Goal: Task Accomplishment & Management: Manage account settings

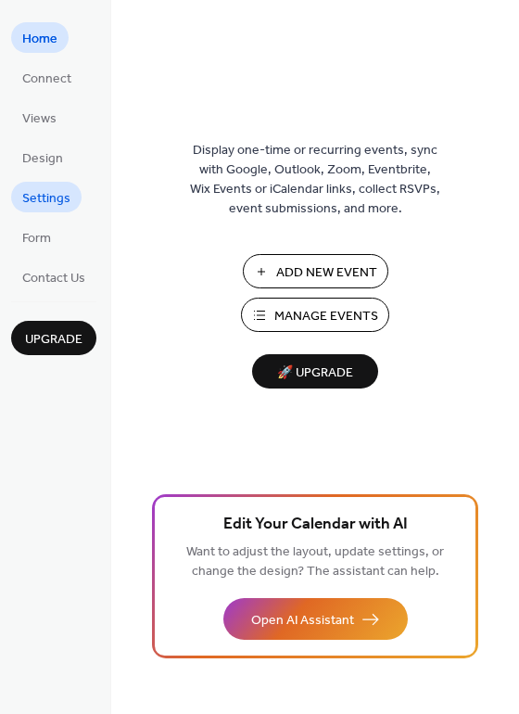
click at [37, 190] on span "Settings" at bounding box center [46, 198] width 48 height 19
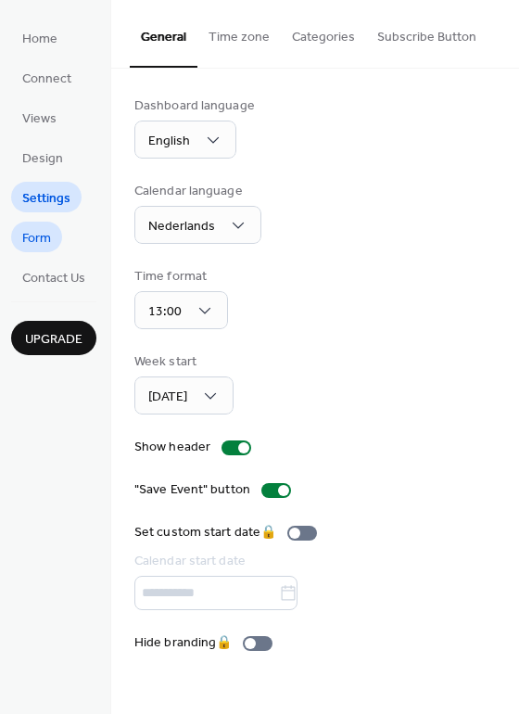
click at [29, 229] on span "Form" at bounding box center [36, 238] width 29 height 19
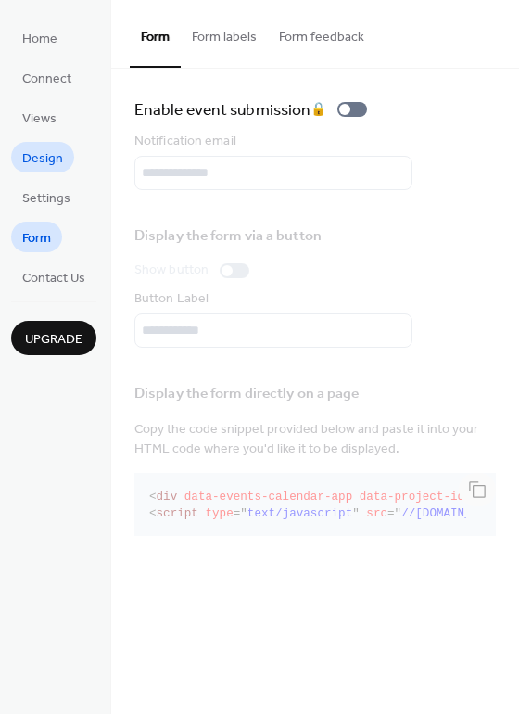
click at [38, 152] on span "Design" at bounding box center [42, 158] width 41 height 19
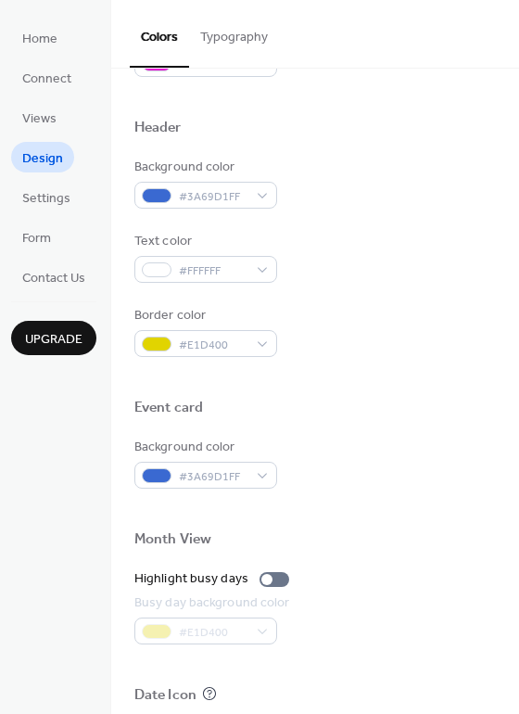
scroll to position [608, 0]
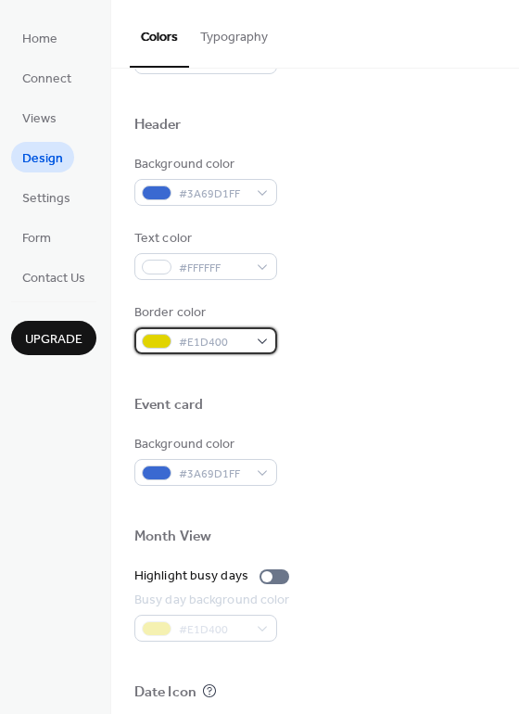
click at [157, 339] on div at bounding box center [157, 341] width 30 height 15
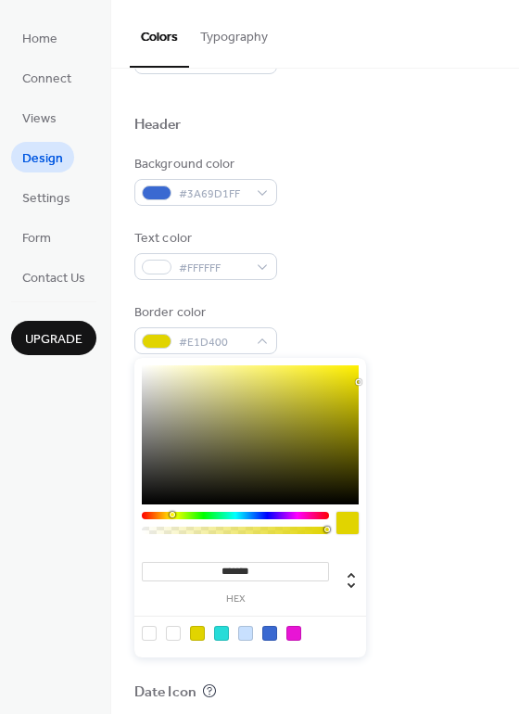
click at [233, 579] on input "*******" at bounding box center [235, 571] width 187 height 19
paste input "*"
type input "********"
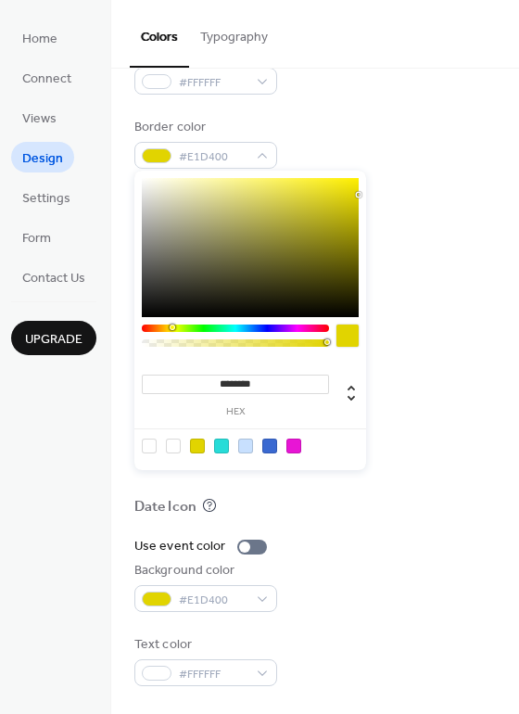
scroll to position [793, 0]
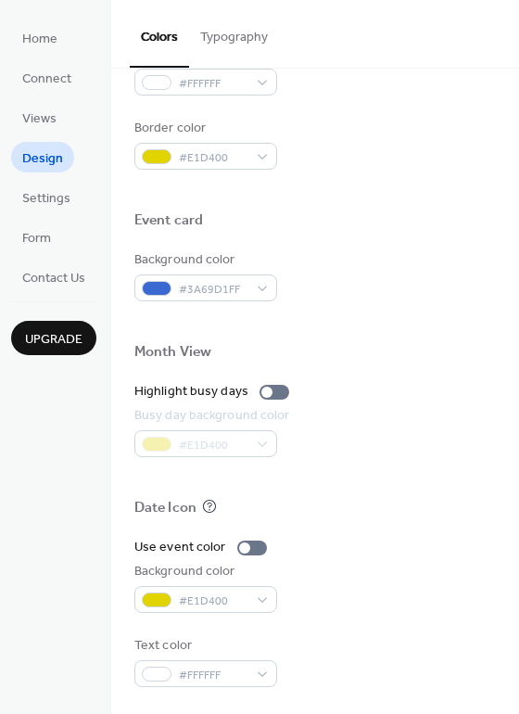
click at [354, 628] on div "Use event color Background color #E1D400 Text color #FFFFFF" at bounding box center [315, 612] width 362 height 149
click at [191, 593] on span "#E1D400" at bounding box center [213, 601] width 69 height 19
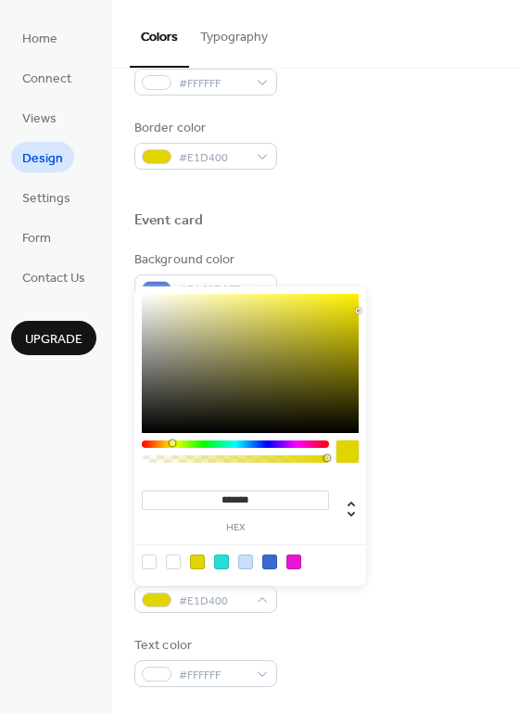
click at [292, 567] on div at bounding box center [294, 562] width 15 height 15
type input "*******"
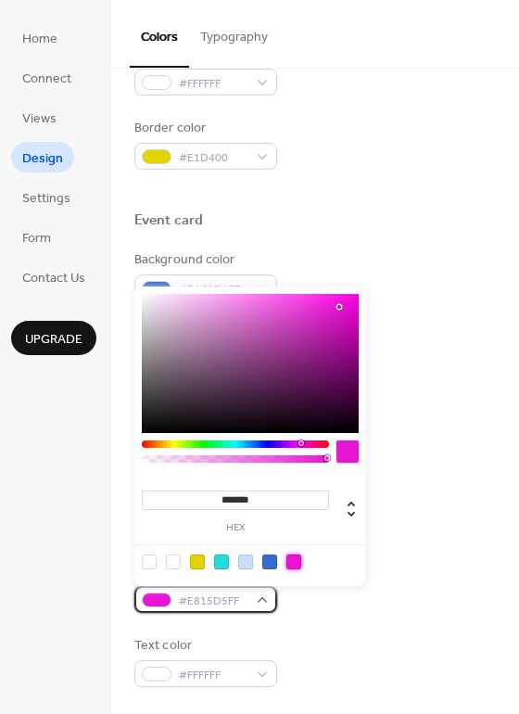
click at [188, 599] on span "#E815D5FF" at bounding box center [213, 601] width 69 height 19
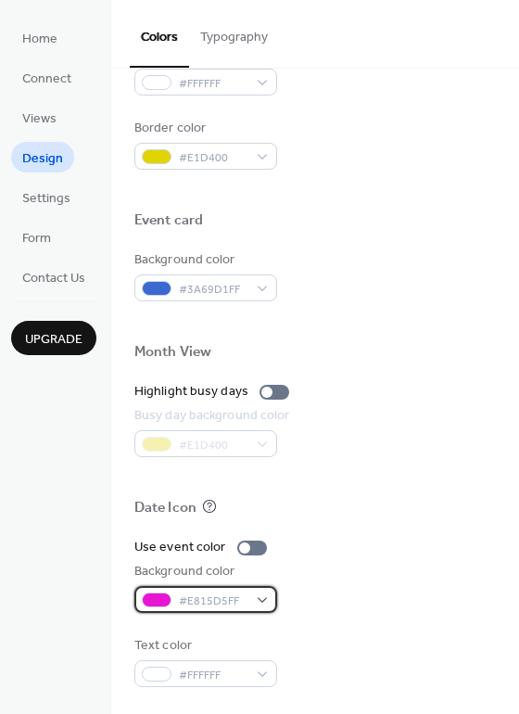
click at [187, 594] on span "#E815D5FF" at bounding box center [213, 601] width 69 height 19
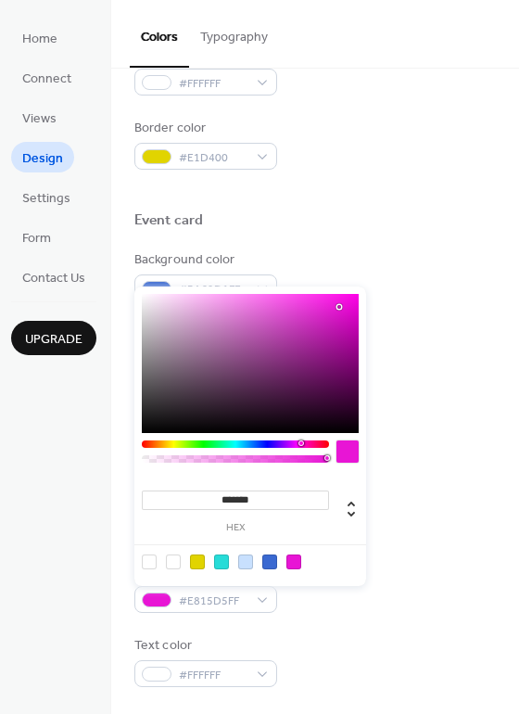
click at [229, 501] on input "*******" at bounding box center [235, 500] width 187 height 19
paste input "*"
type input "********"
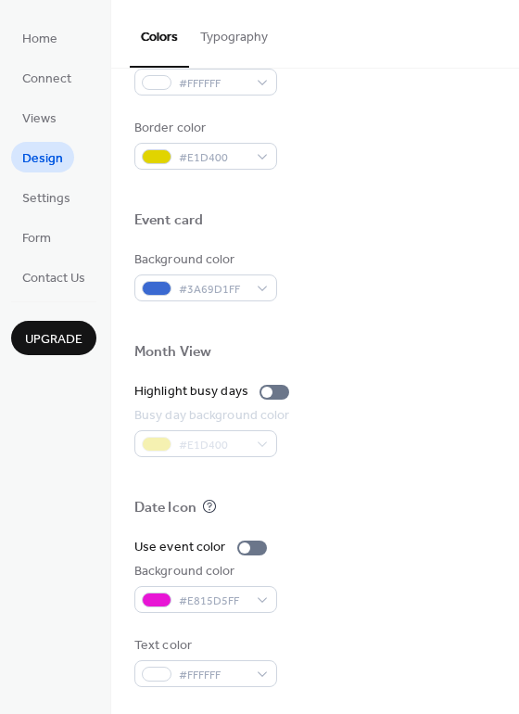
click at [428, 520] on div "Date Icon" at bounding box center [315, 511] width 362 height 24
click at [400, 513] on div "Date Icon" at bounding box center [315, 510] width 362 height 24
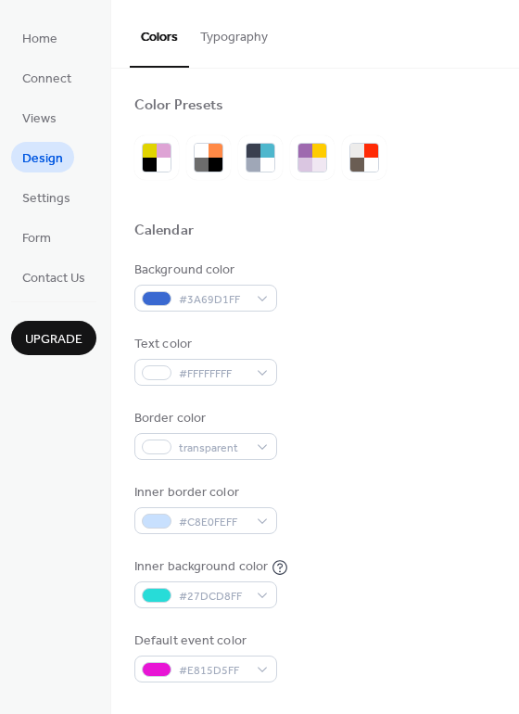
scroll to position [0, 0]
click at [228, 34] on button "Typography" at bounding box center [234, 33] width 90 height 66
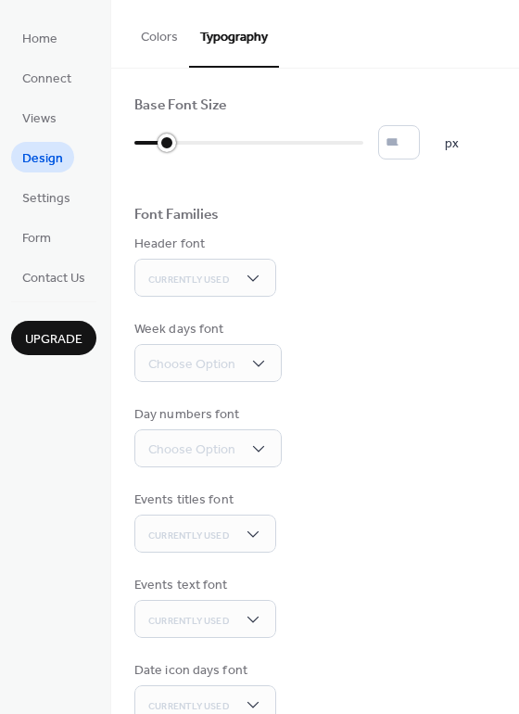
drag, startPoint x: 139, startPoint y: 145, endPoint x: 152, endPoint y: 146, distance: 13.0
click at [152, 146] on div at bounding box center [150, 143] width 32 height 30
type input "**"
drag, startPoint x: 166, startPoint y: 147, endPoint x: 210, endPoint y: 149, distance: 43.6
click at [210, 149] on div at bounding box center [177, 143] width 87 height 30
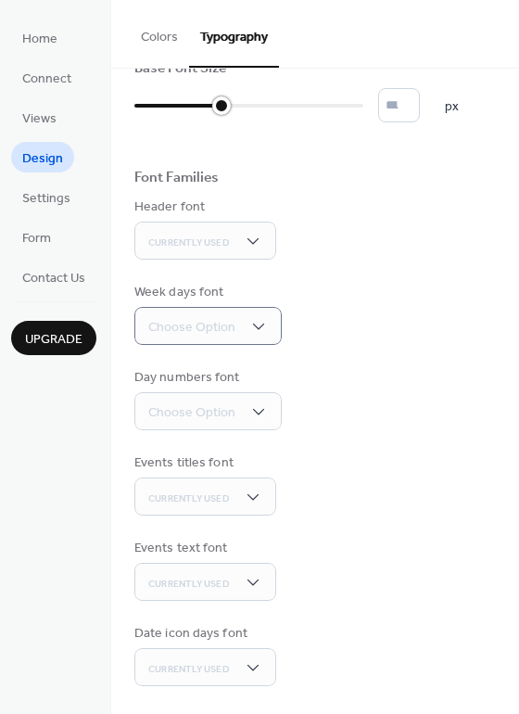
scroll to position [34, 0]
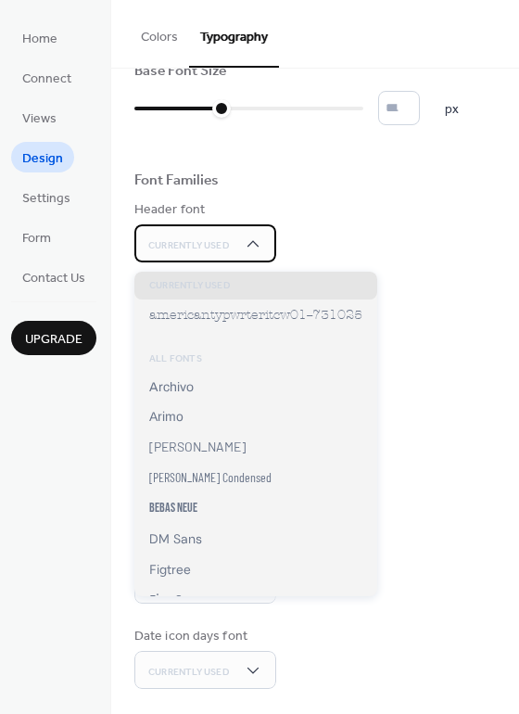
click at [178, 244] on span "Currently Used" at bounding box center [189, 245] width 82 height 13
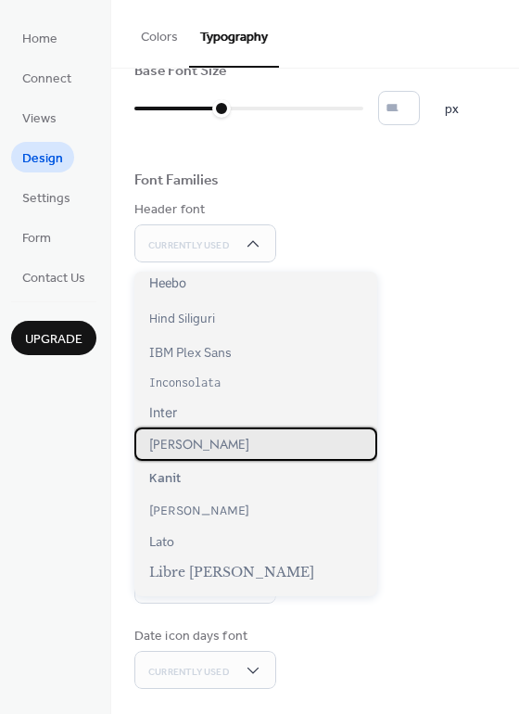
scroll to position [462, 0]
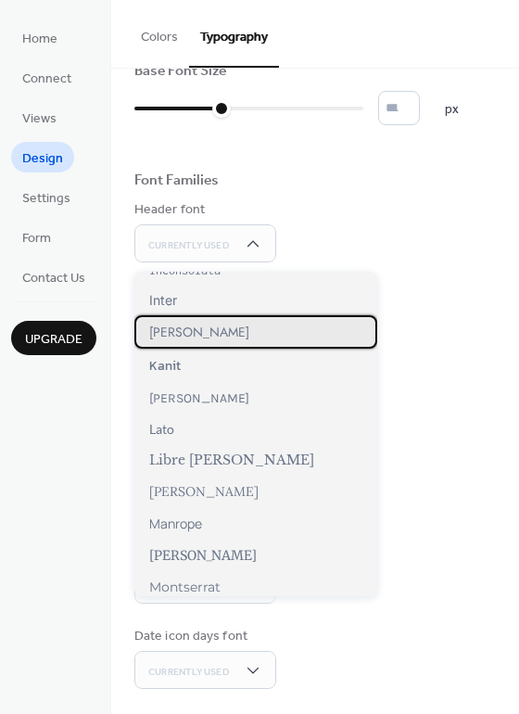
click at [184, 345] on div "[PERSON_NAME]" at bounding box center [255, 331] width 243 height 33
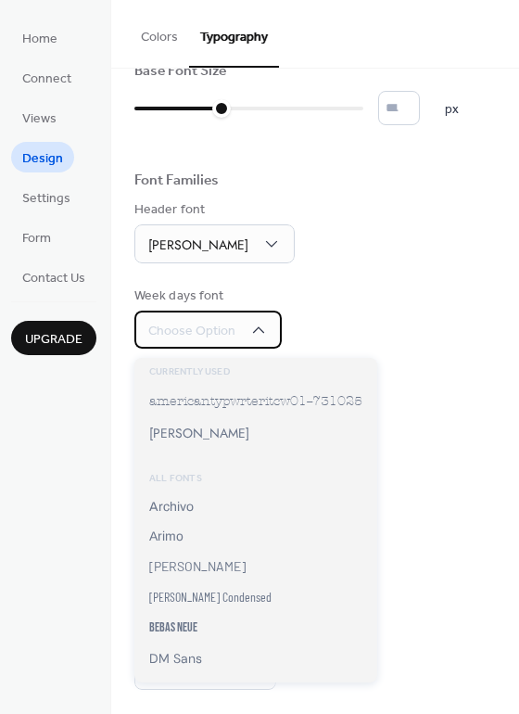
click at [202, 341] on span "Choose Option" at bounding box center [191, 331] width 87 height 19
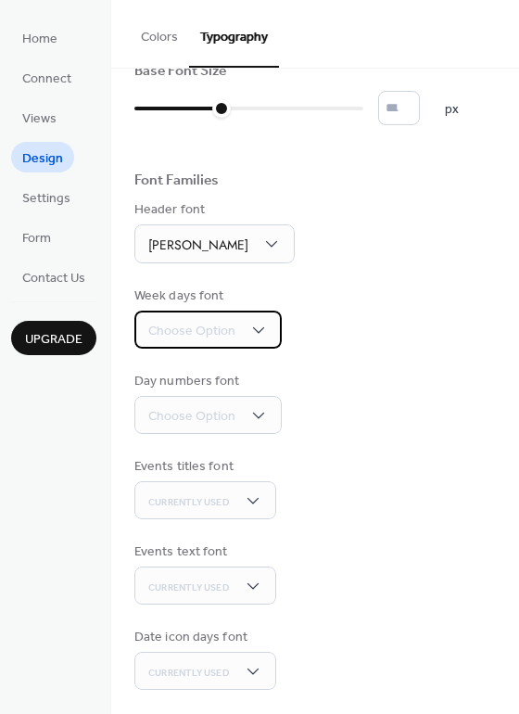
click at [204, 332] on span "Choose Option" at bounding box center [191, 331] width 87 height 19
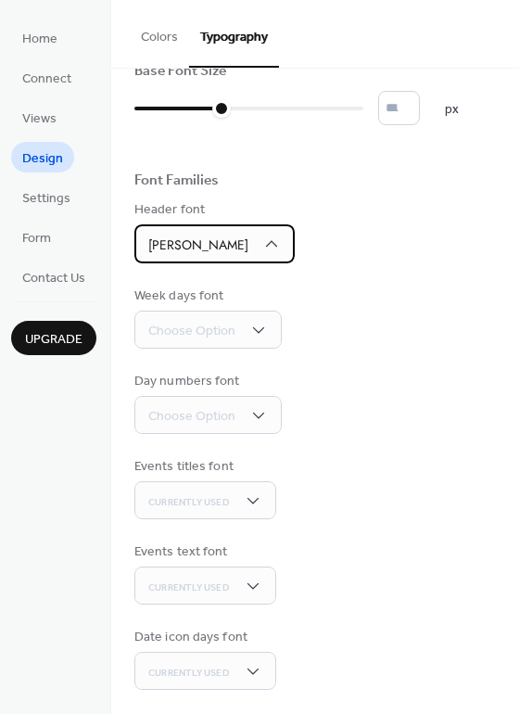
click at [168, 239] on div "[PERSON_NAME]" at bounding box center [214, 243] width 160 height 39
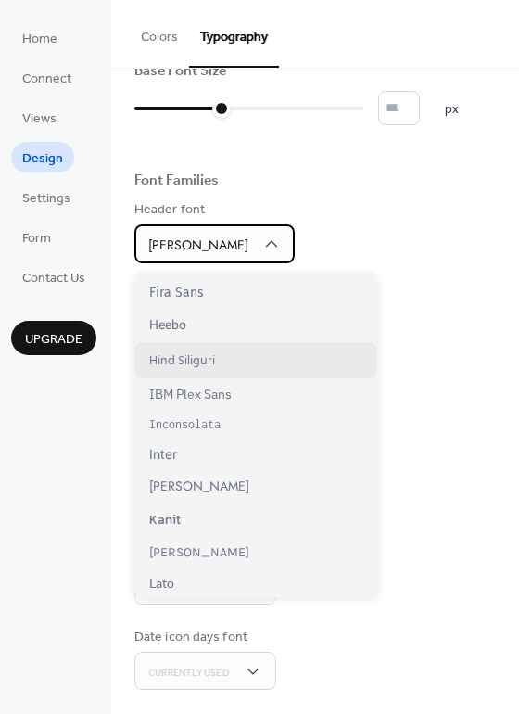
scroll to position [370, 0]
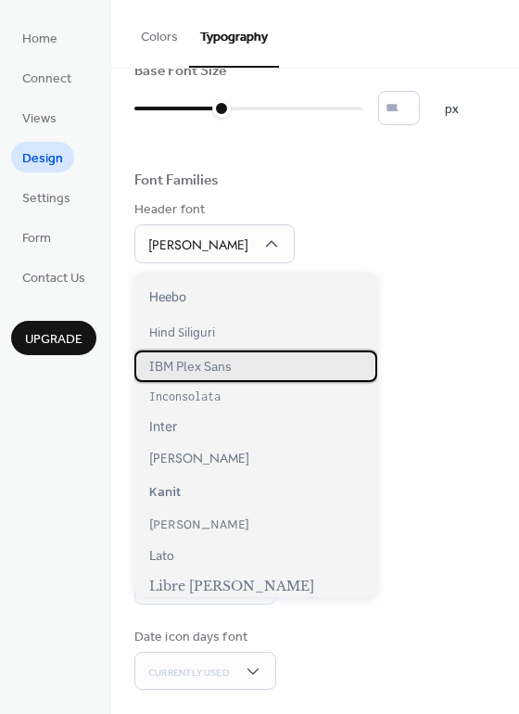
click at [193, 369] on span "IBM Plex Sans" at bounding box center [190, 366] width 83 height 17
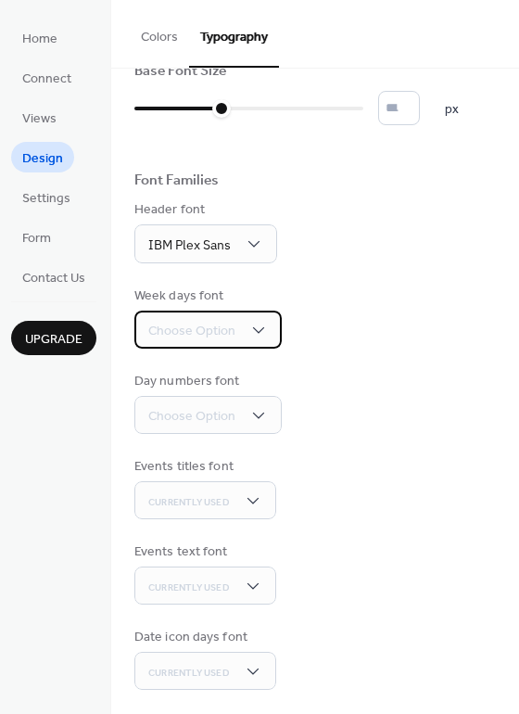
click at [174, 341] on span "Choose Option" at bounding box center [191, 331] width 87 height 19
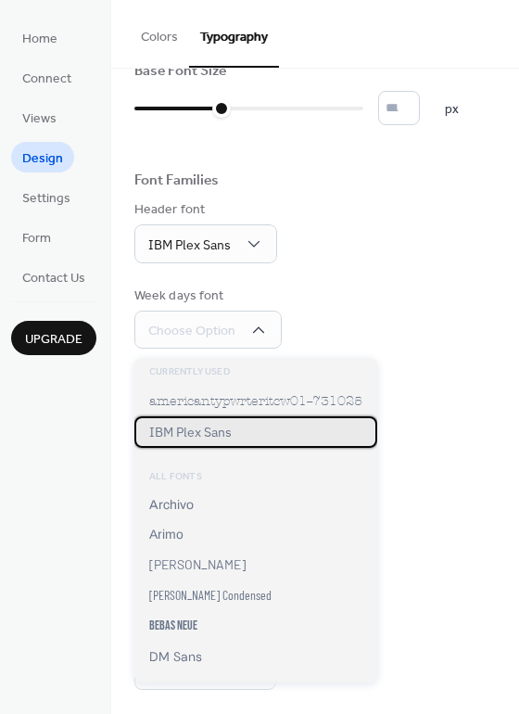
click at [182, 446] on div "IBM Plex Sans" at bounding box center [255, 432] width 243 height 32
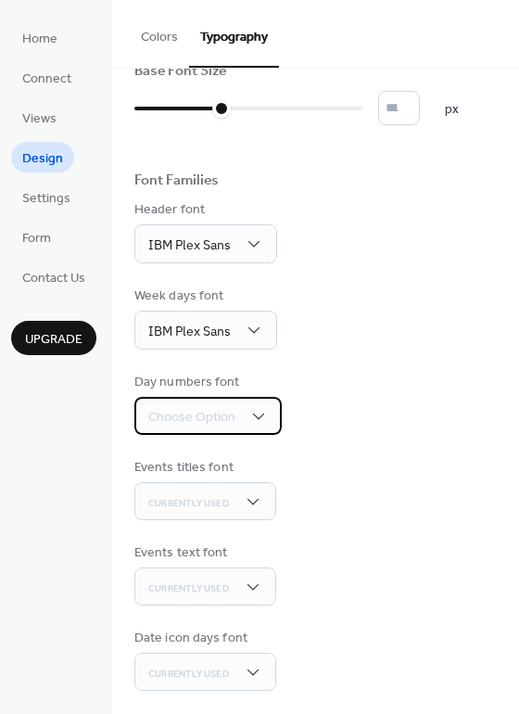
click at [174, 427] on span "Choose Option" at bounding box center [191, 417] width 87 height 19
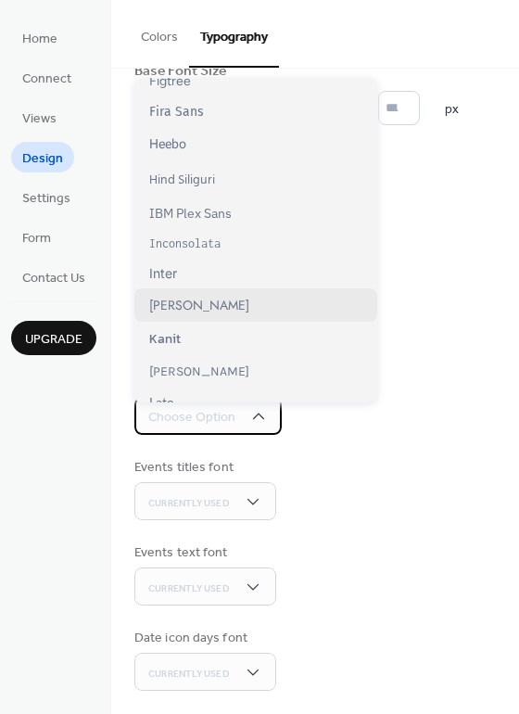
scroll to position [328, 0]
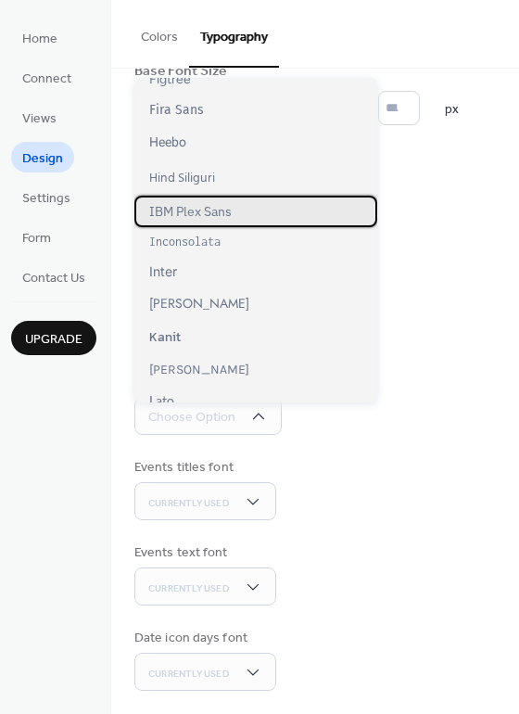
click at [171, 211] on span "IBM Plex Sans" at bounding box center [190, 211] width 83 height 17
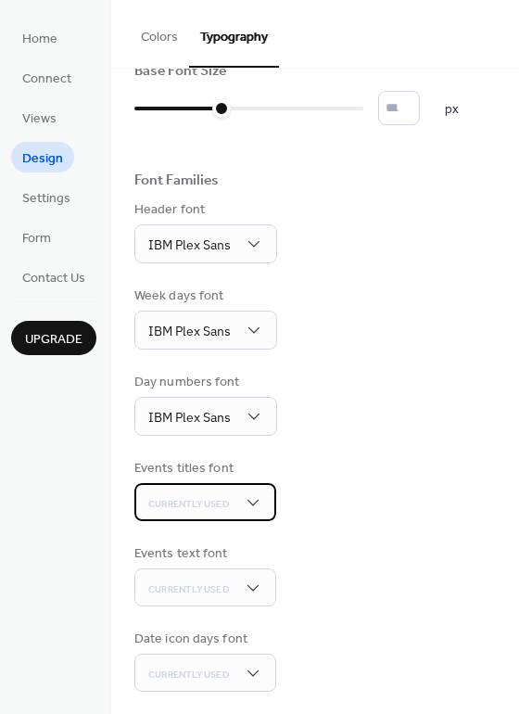
click at [215, 510] on span "Currently Used" at bounding box center [189, 504] width 82 height 13
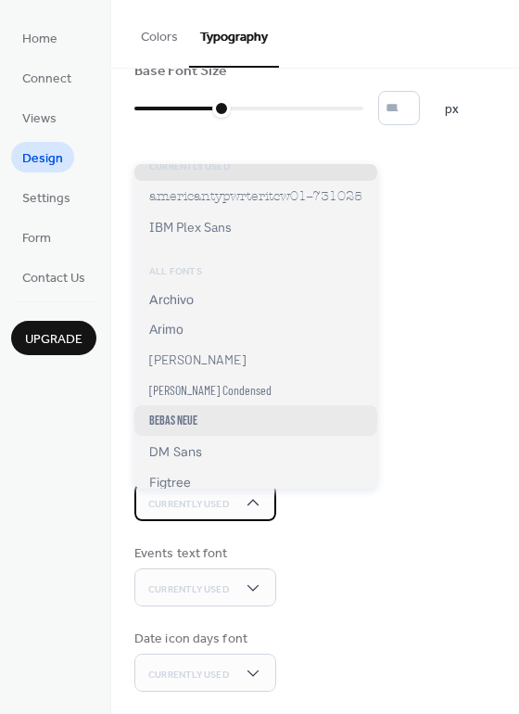
scroll to position [0, 0]
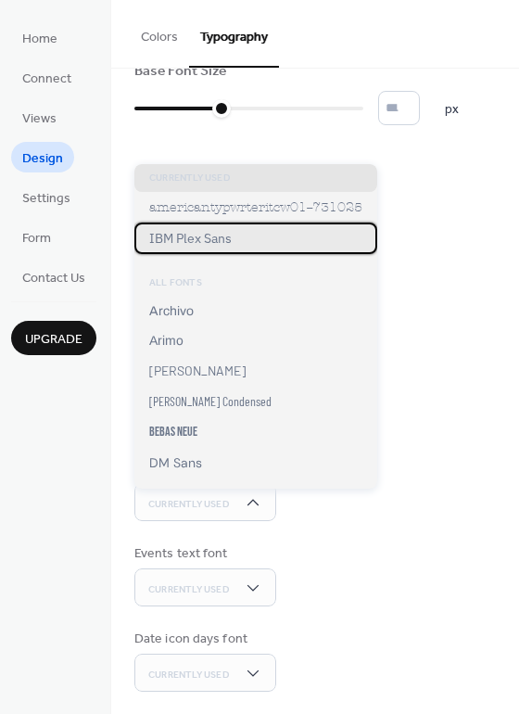
click at [175, 243] on span "IBM Plex Sans" at bounding box center [190, 238] width 83 height 17
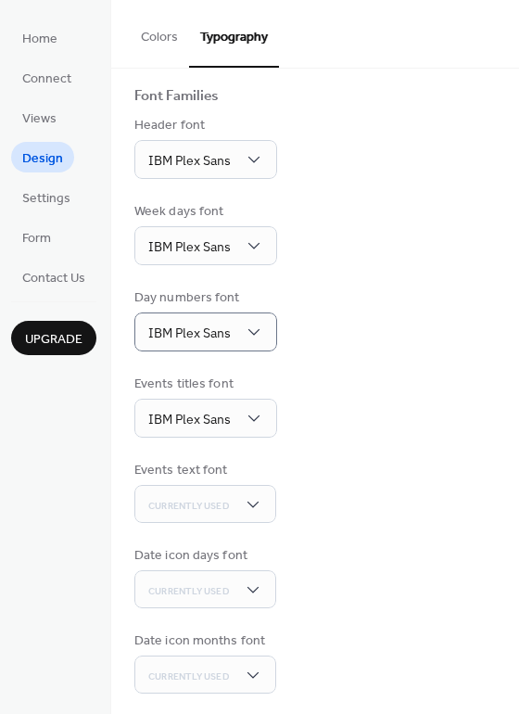
scroll to position [132, 0]
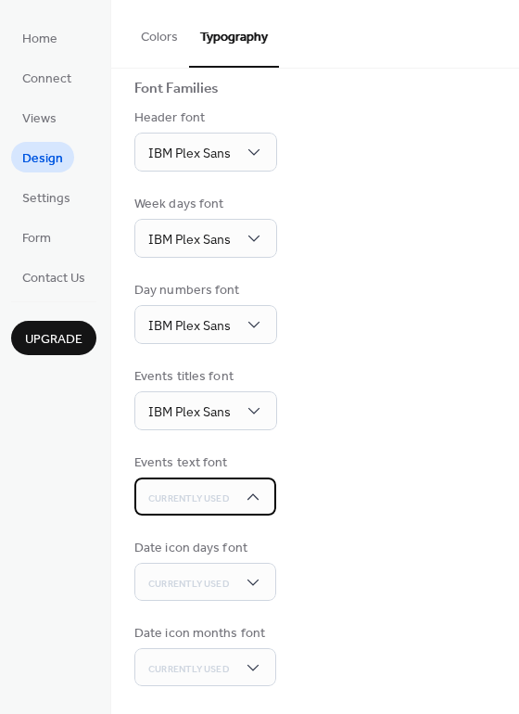
click at [221, 505] on span "Currently Used" at bounding box center [189, 498] width 82 height 13
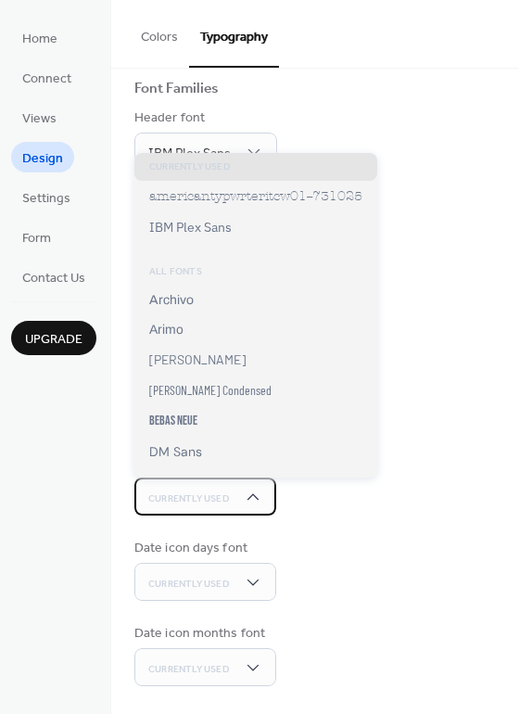
click at [220, 504] on span "Currently Used" at bounding box center [189, 498] width 82 height 13
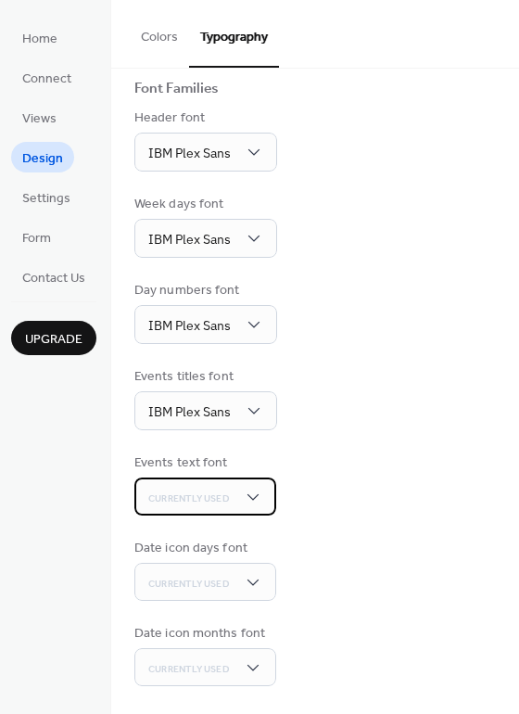
click at [201, 493] on span "Currently Used" at bounding box center [189, 498] width 82 height 13
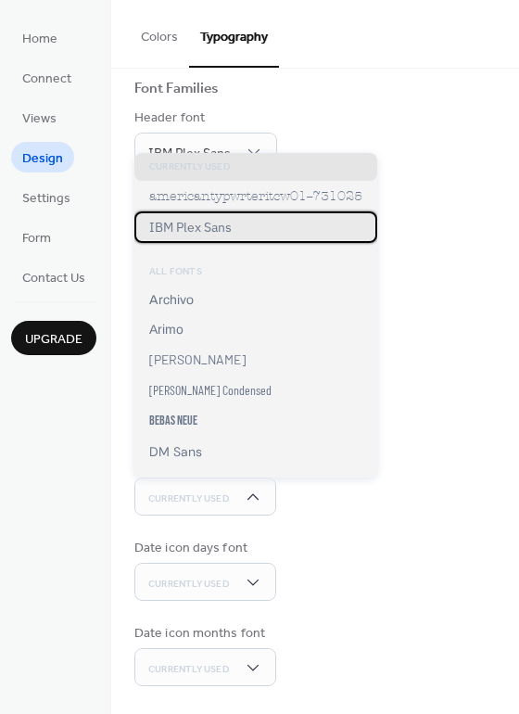
click at [181, 238] on div "IBM Plex Sans" at bounding box center [255, 227] width 243 height 32
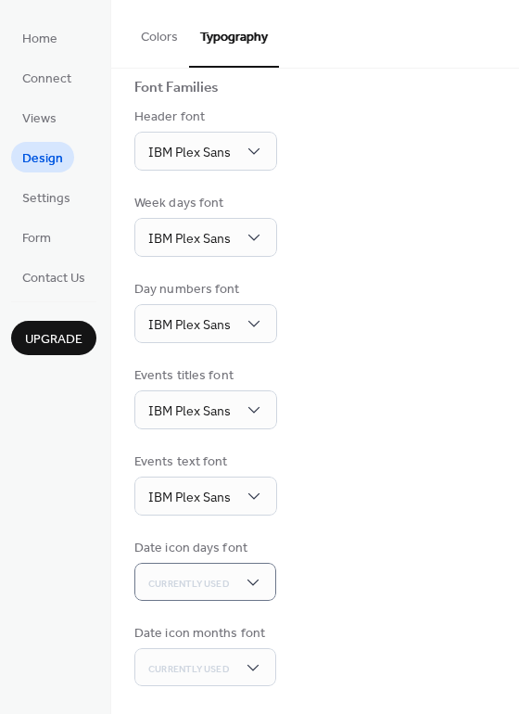
scroll to position [133, 0]
click at [222, 590] on span "Currently Used" at bounding box center [189, 584] width 82 height 13
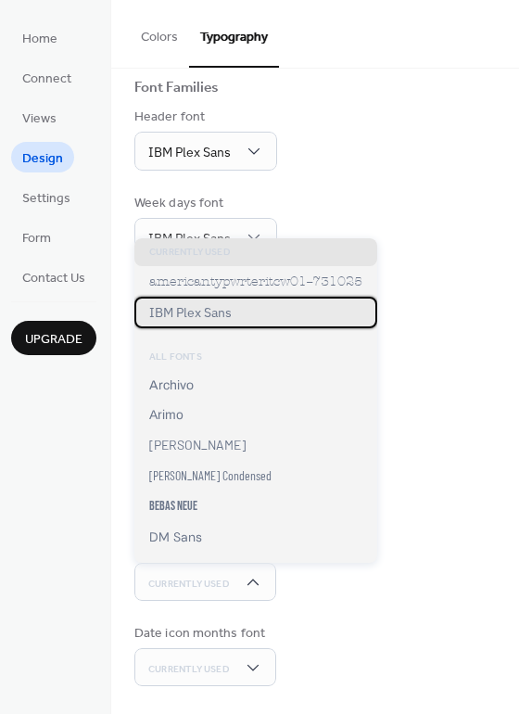
click at [181, 317] on span "IBM Plex Sans" at bounding box center [190, 312] width 83 height 17
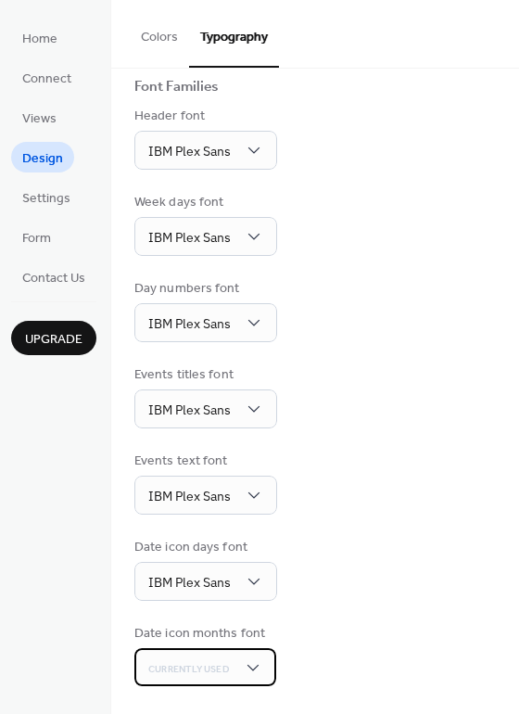
click at [219, 675] on span "Currently Used" at bounding box center [189, 669] width 82 height 13
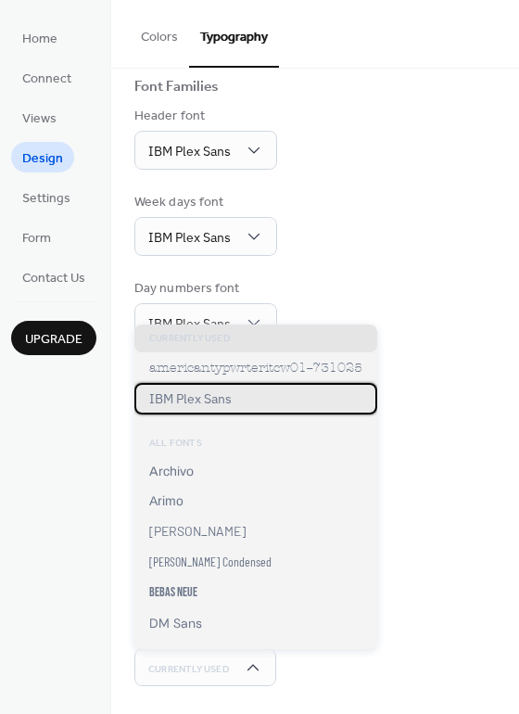
click at [195, 403] on span "IBM Plex Sans" at bounding box center [190, 398] width 83 height 17
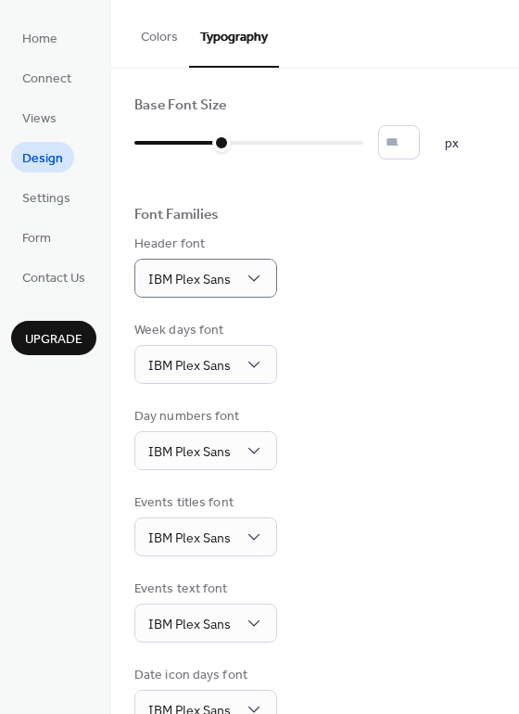
scroll to position [0, 0]
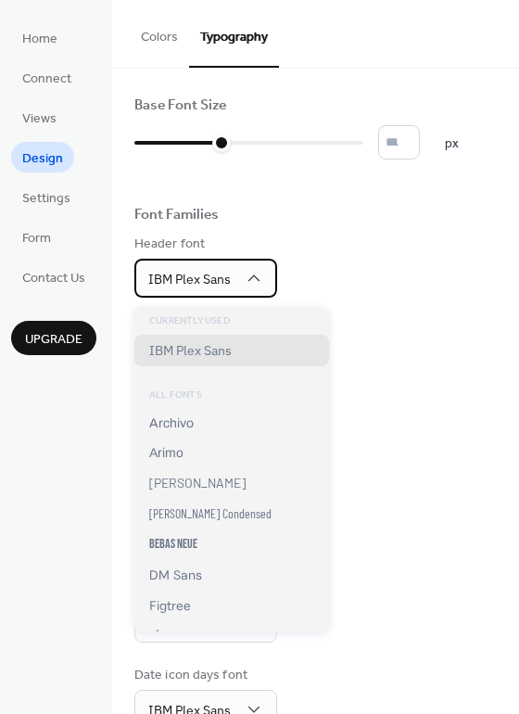
click at [231, 282] on span "IBM Plex Sans" at bounding box center [189, 280] width 83 height 20
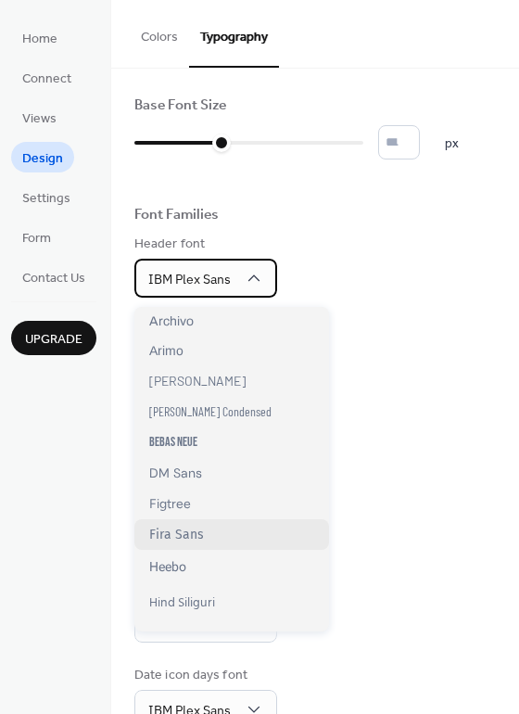
scroll to position [63, 0]
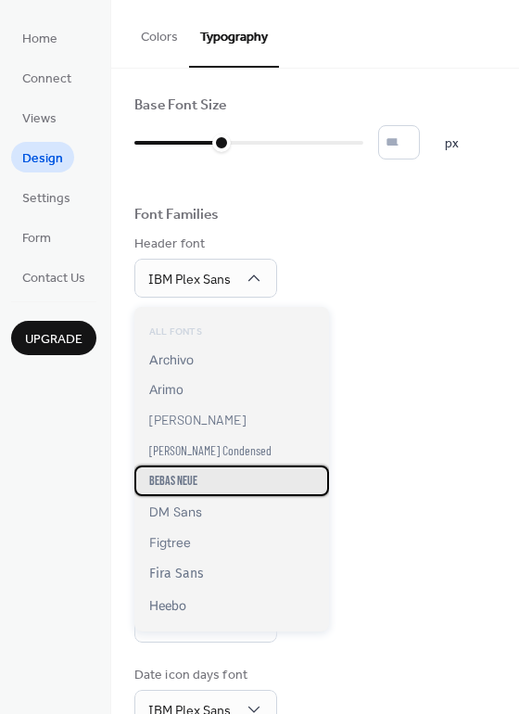
click at [207, 486] on div "Bebas Neue" at bounding box center [231, 481] width 195 height 31
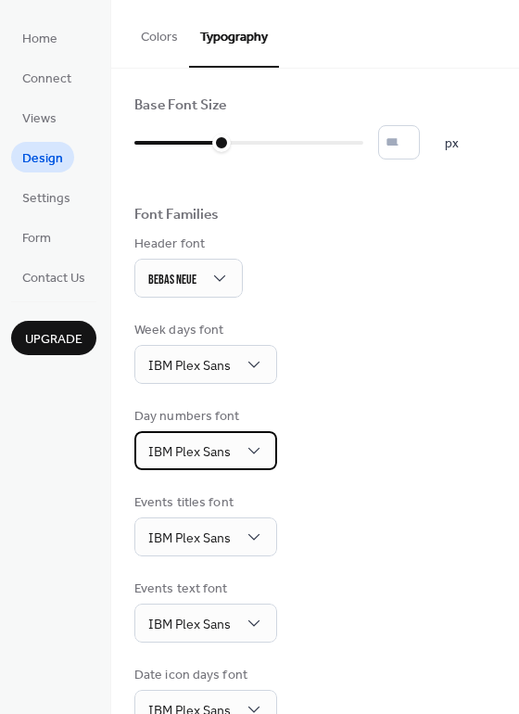
click at [212, 470] on div "IBM Plex Sans" at bounding box center [205, 450] width 143 height 39
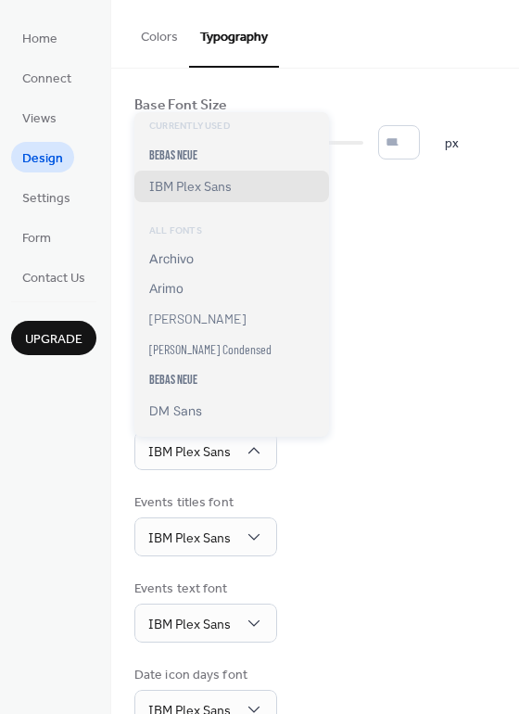
click at [337, 468] on div "Day numbers font IBM Plex Sans" at bounding box center [315, 438] width 362 height 63
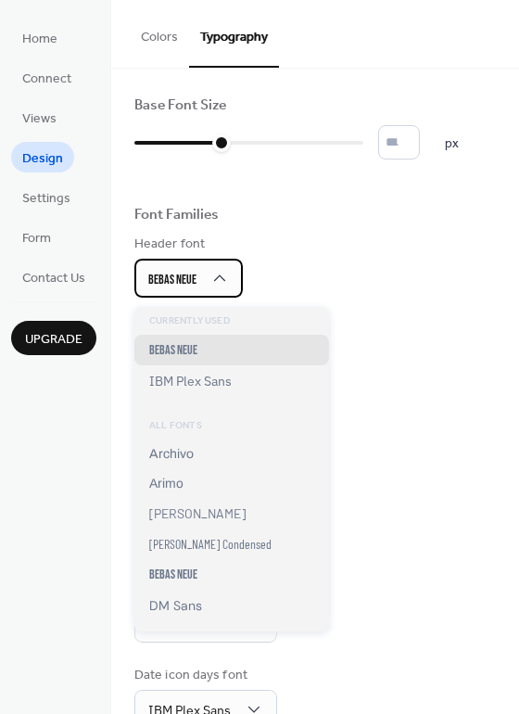
click at [201, 279] on div "Bebas Neue" at bounding box center [188, 278] width 108 height 39
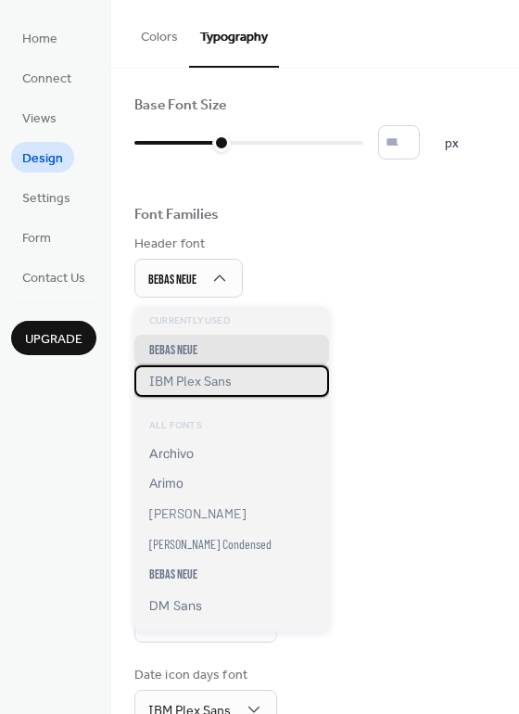
click at [205, 389] on span "IBM Plex Sans" at bounding box center [190, 381] width 83 height 17
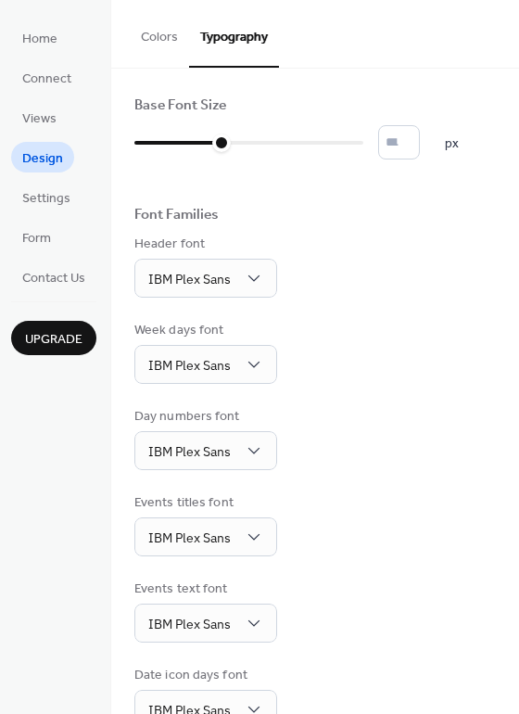
click at [366, 325] on div "Base Font Size ** px Font Families Header font IBM Plex Sans Week days font IBM…" at bounding box center [315, 455] width 362 height 719
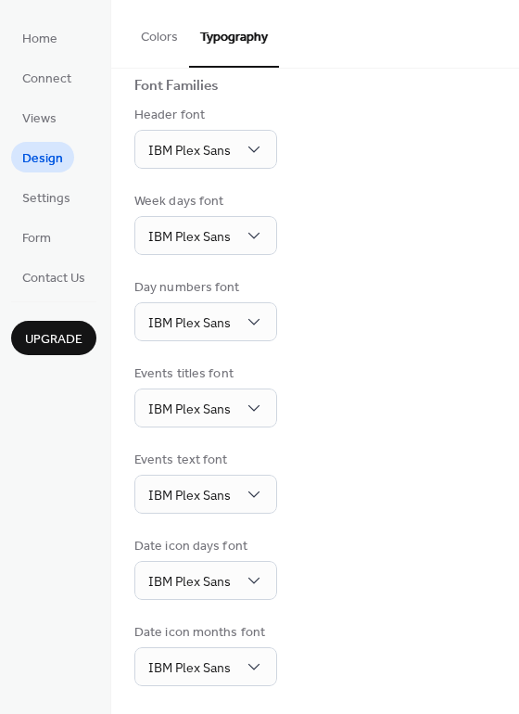
scroll to position [134, 0]
click at [155, 42] on button "Colors" at bounding box center [159, 33] width 59 height 66
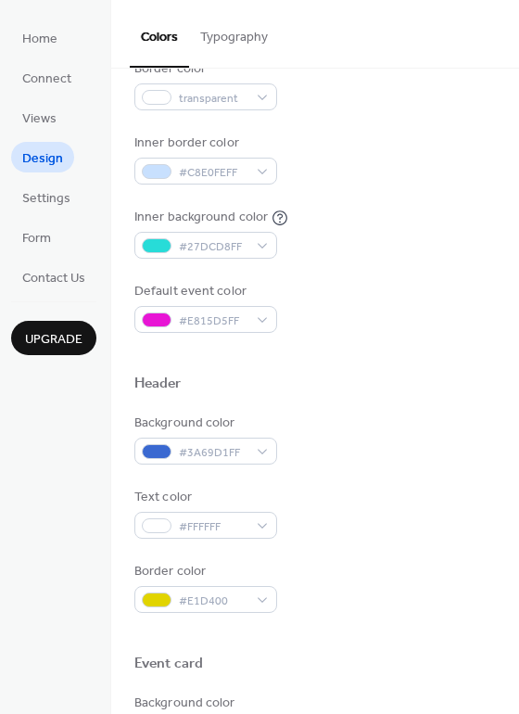
scroll to position [339, 0]
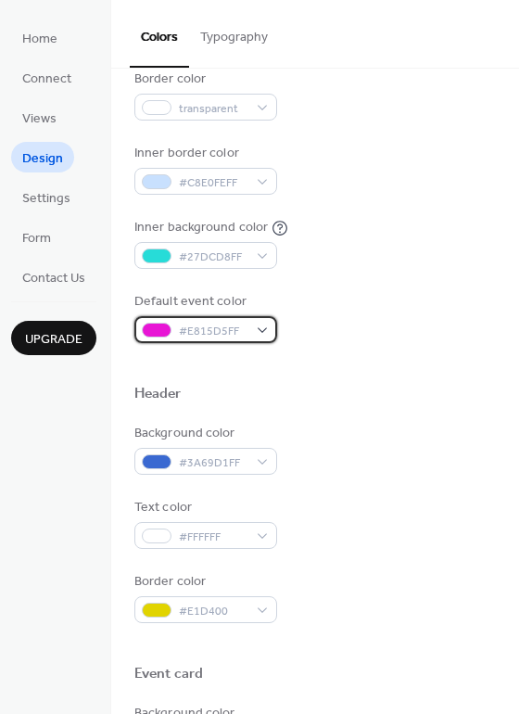
click at [229, 332] on span "#E815D5FF" at bounding box center [213, 331] width 69 height 19
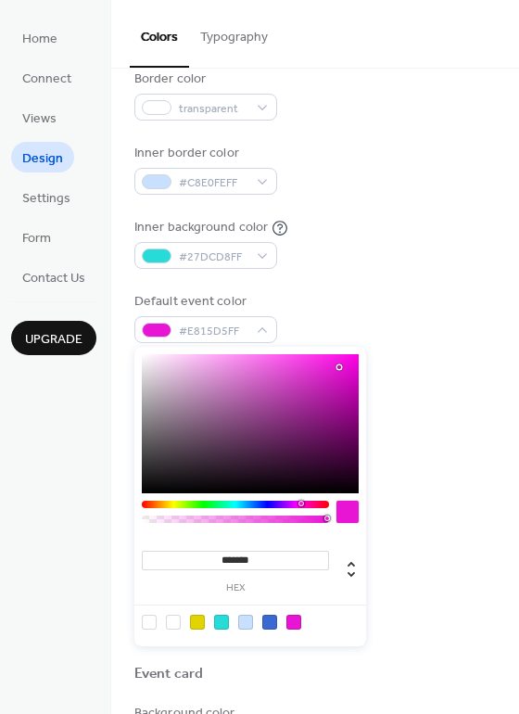
click at [245, 556] on input "*******" at bounding box center [235, 560] width 187 height 19
paste input "*"
click at [216, 559] on input "********" at bounding box center [235, 560] width 187 height 19
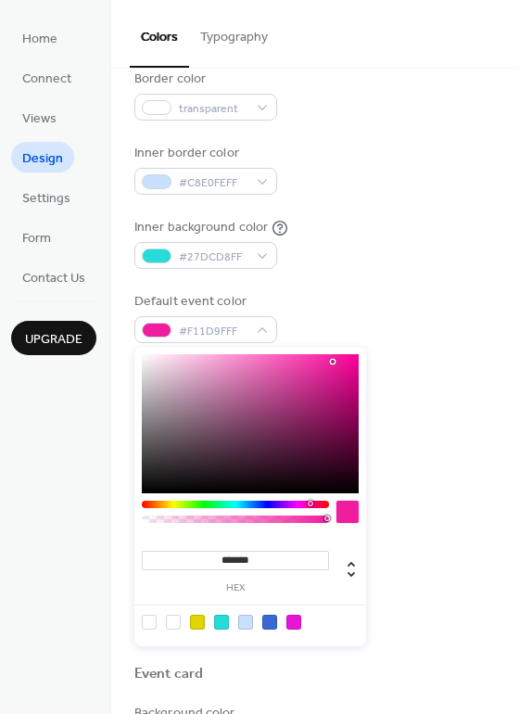
type input "*******"
click at [351, 513] on div at bounding box center [348, 512] width 22 height 22
click at [268, 563] on input "*******" at bounding box center [235, 560] width 187 height 19
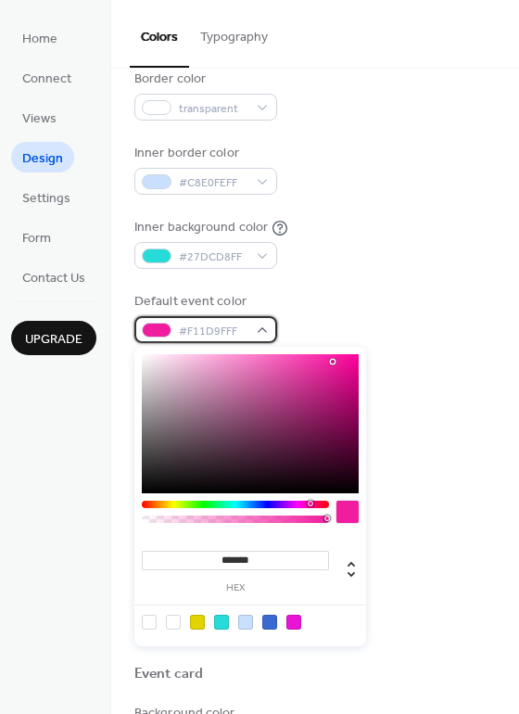
click at [238, 325] on span "#F11D9FFF" at bounding box center [213, 331] width 69 height 19
click at [470, 415] on div "Color Presets Calendar Background color #3A69D1FF Text color #FFFFFFFF Border c…" at bounding box center [315, 448] width 408 height 1439
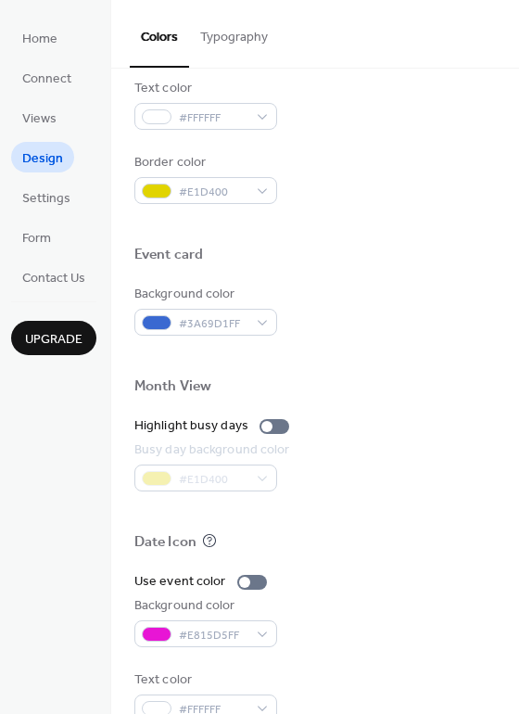
drag, startPoint x: 378, startPoint y: 228, endPoint x: 401, endPoint y: 342, distance: 116.2
click at [379, 230] on div at bounding box center [315, 225] width 362 height 42
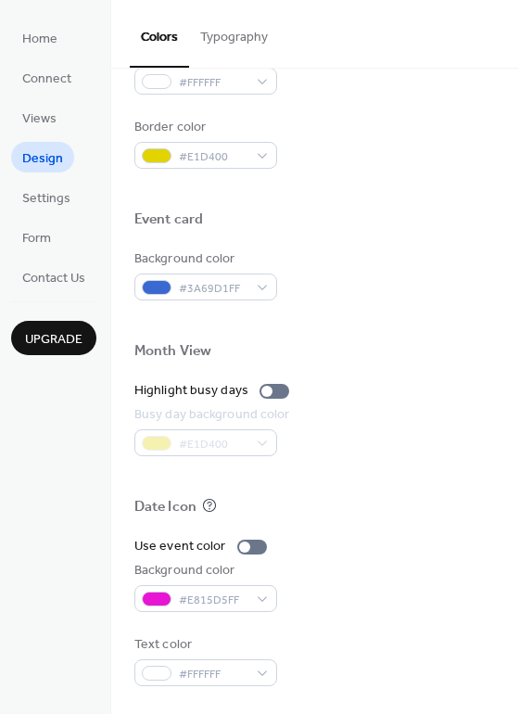
scroll to position [794, 0]
click at [222, 599] on span "#E815D5FF" at bounding box center [213, 600] width 69 height 19
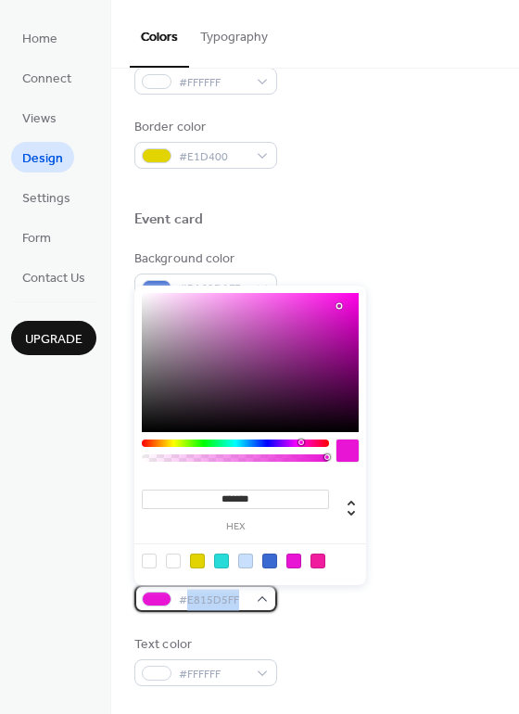
click at [222, 599] on span "#E815D5FF" at bounding box center [213, 600] width 69 height 19
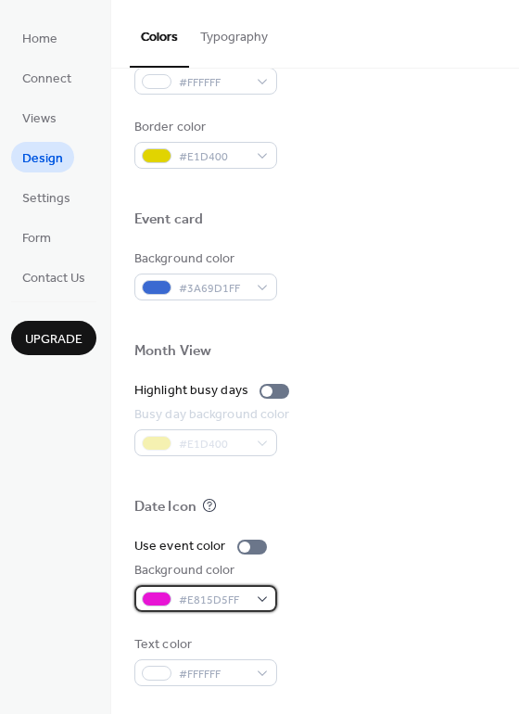
click at [222, 596] on span "#E815D5FF" at bounding box center [213, 600] width 69 height 19
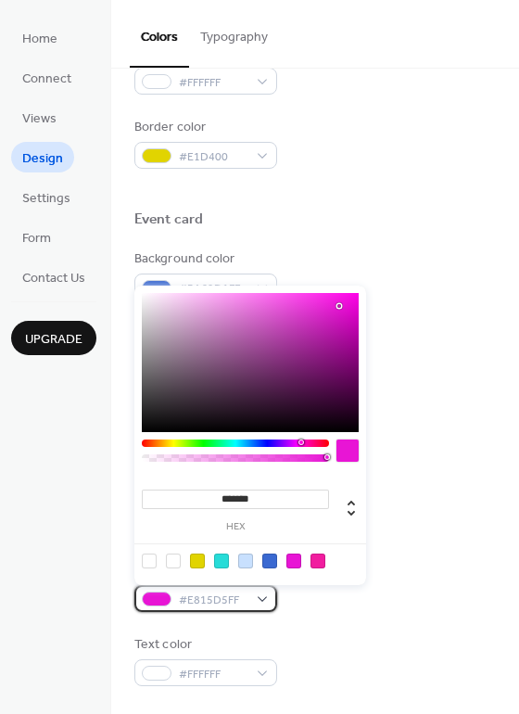
click at [222, 596] on span "#E815D5FF" at bounding box center [213, 600] width 69 height 19
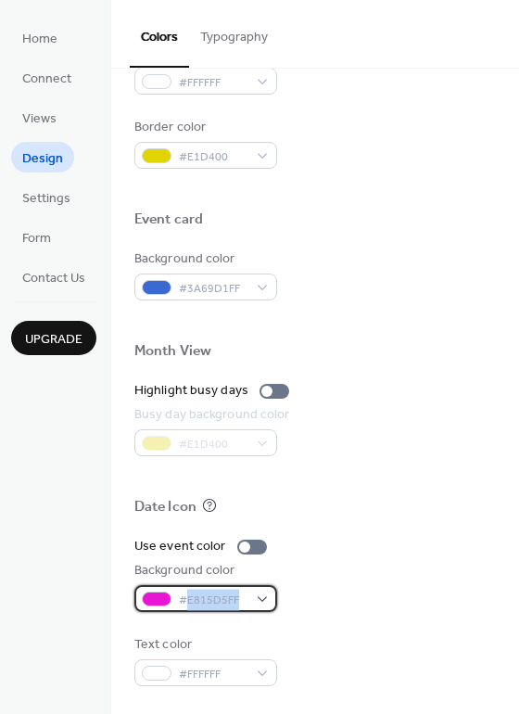
click at [222, 596] on span "#E815D5FF" at bounding box center [213, 600] width 69 height 19
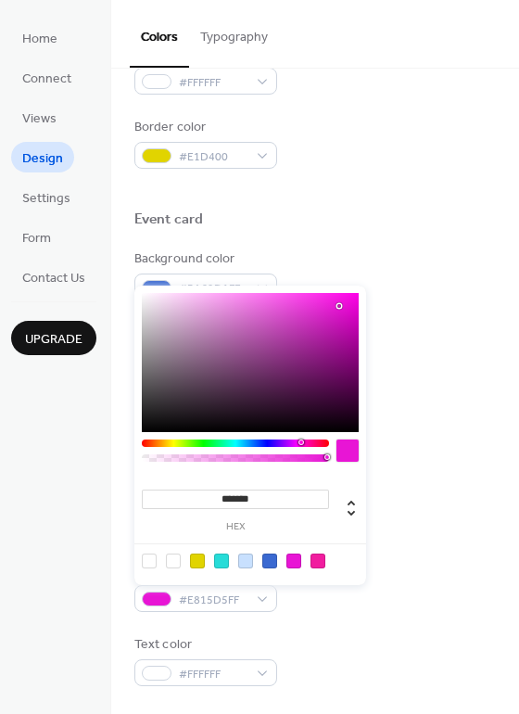
click at [237, 492] on input "*******" at bounding box center [235, 499] width 187 height 19
click at [238, 496] on input "*******" at bounding box center [235, 499] width 187 height 19
paste input
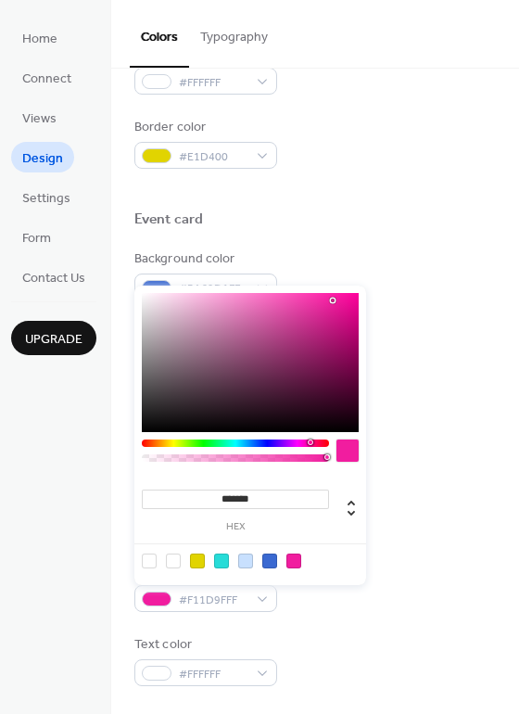
type input "*******"
click at [274, 498] on input "*******" at bounding box center [235, 499] width 187 height 19
click at [324, 635] on div "Text color #FFFFFF" at bounding box center [315, 660] width 362 height 51
